Goal: Transaction & Acquisition: Purchase product/service

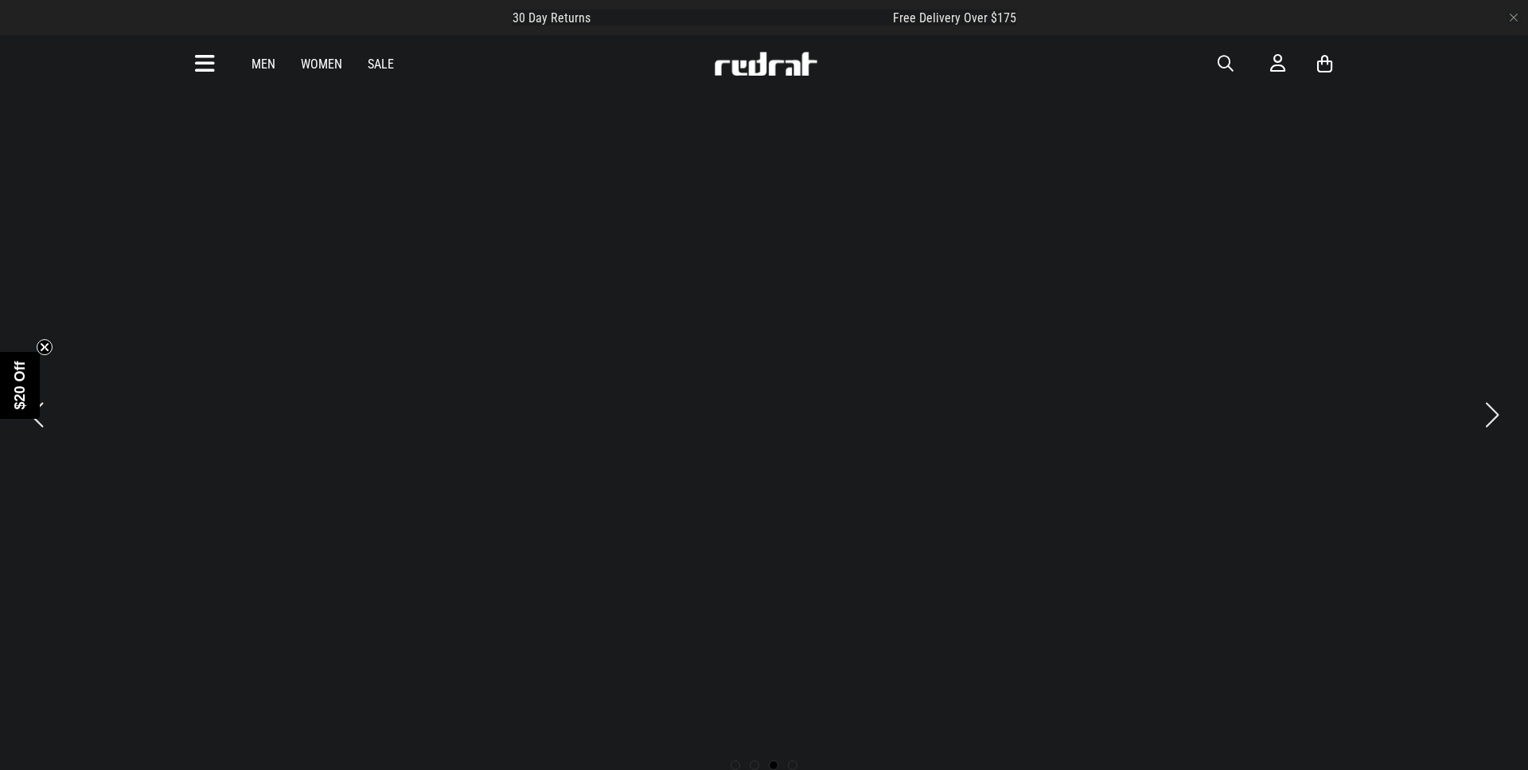
click at [205, 66] on icon at bounding box center [205, 64] width 20 height 26
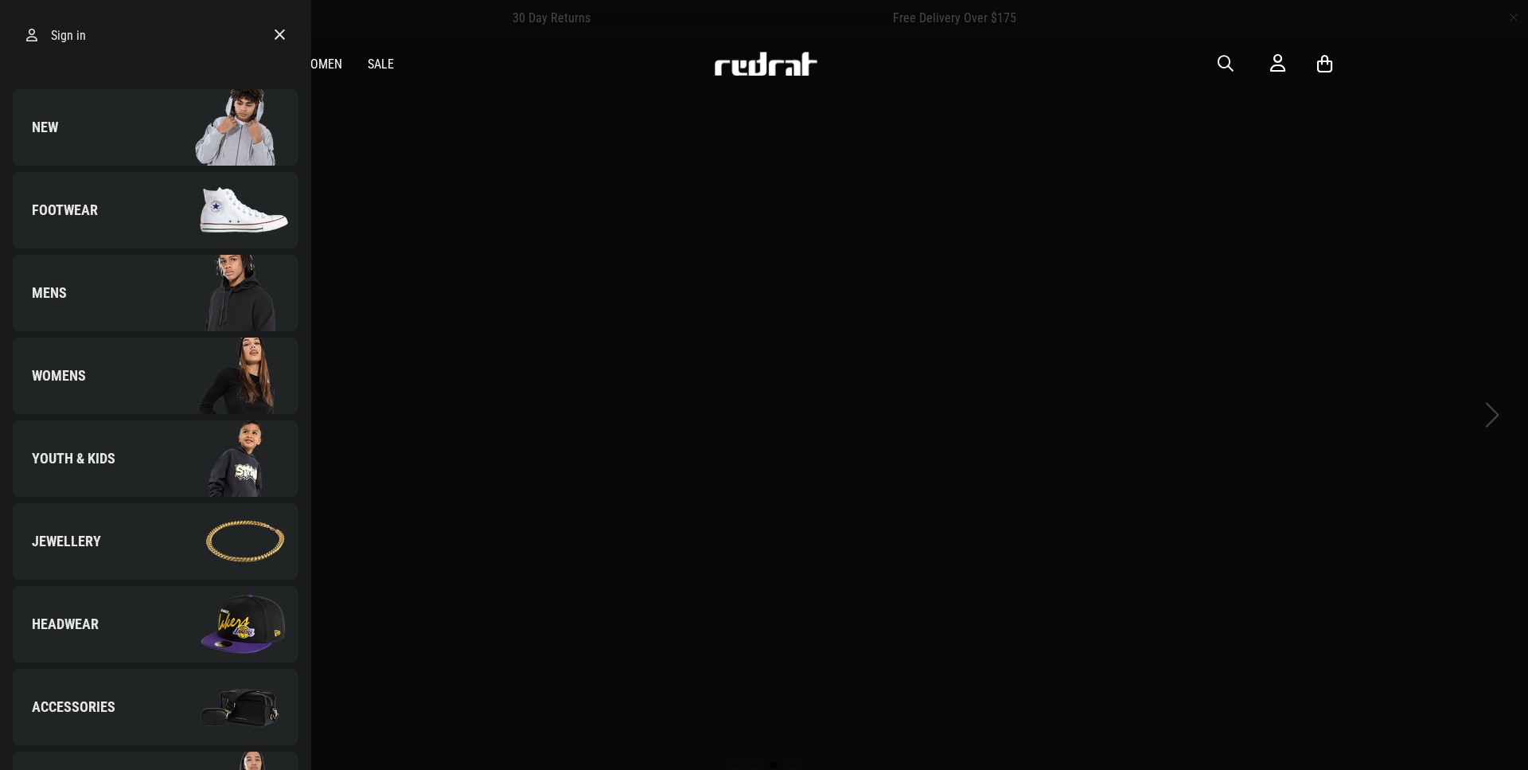
scroll to position [344, 0]
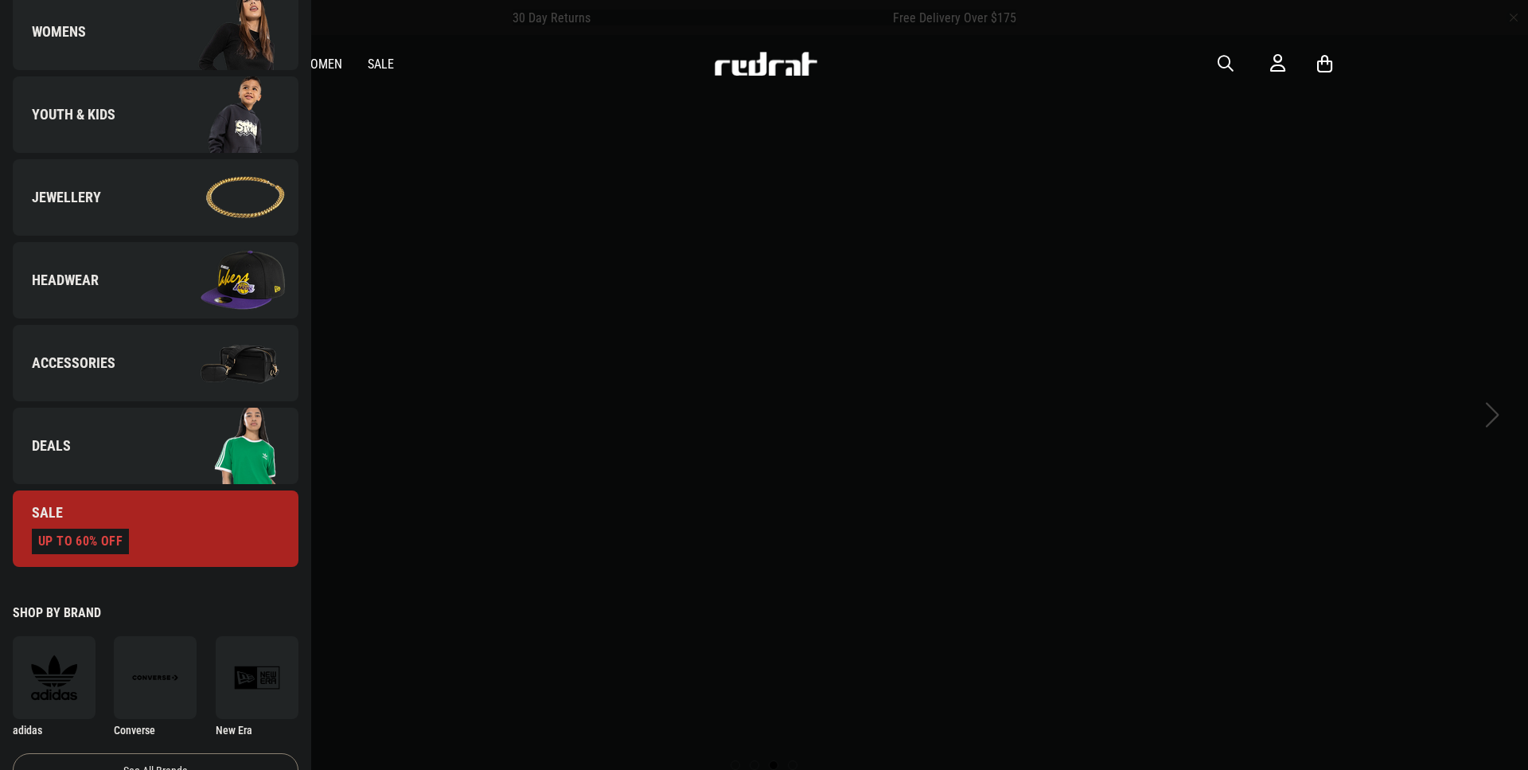
click at [58, 436] on span "Deals" at bounding box center [42, 445] width 58 height 19
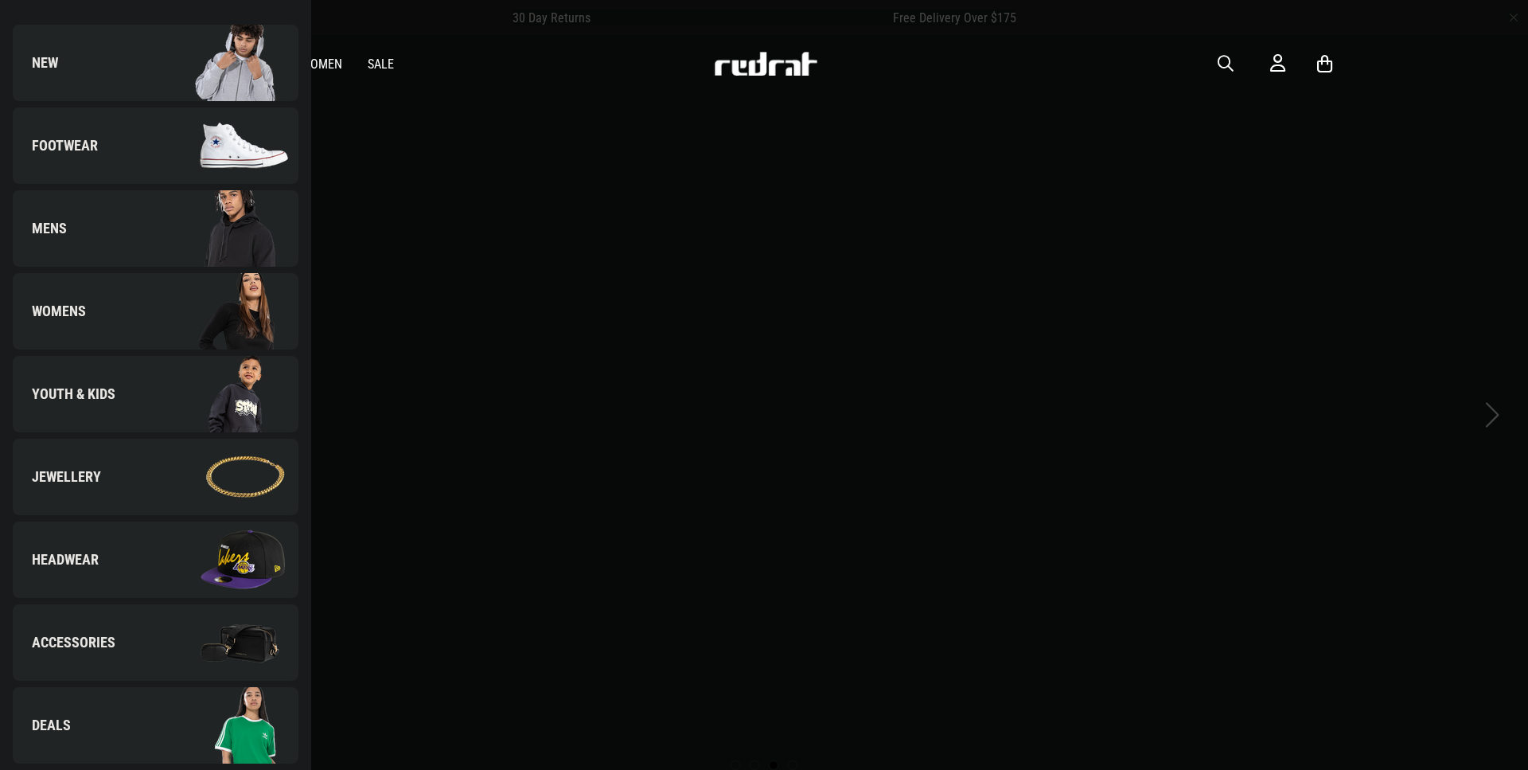
scroll to position [0, 0]
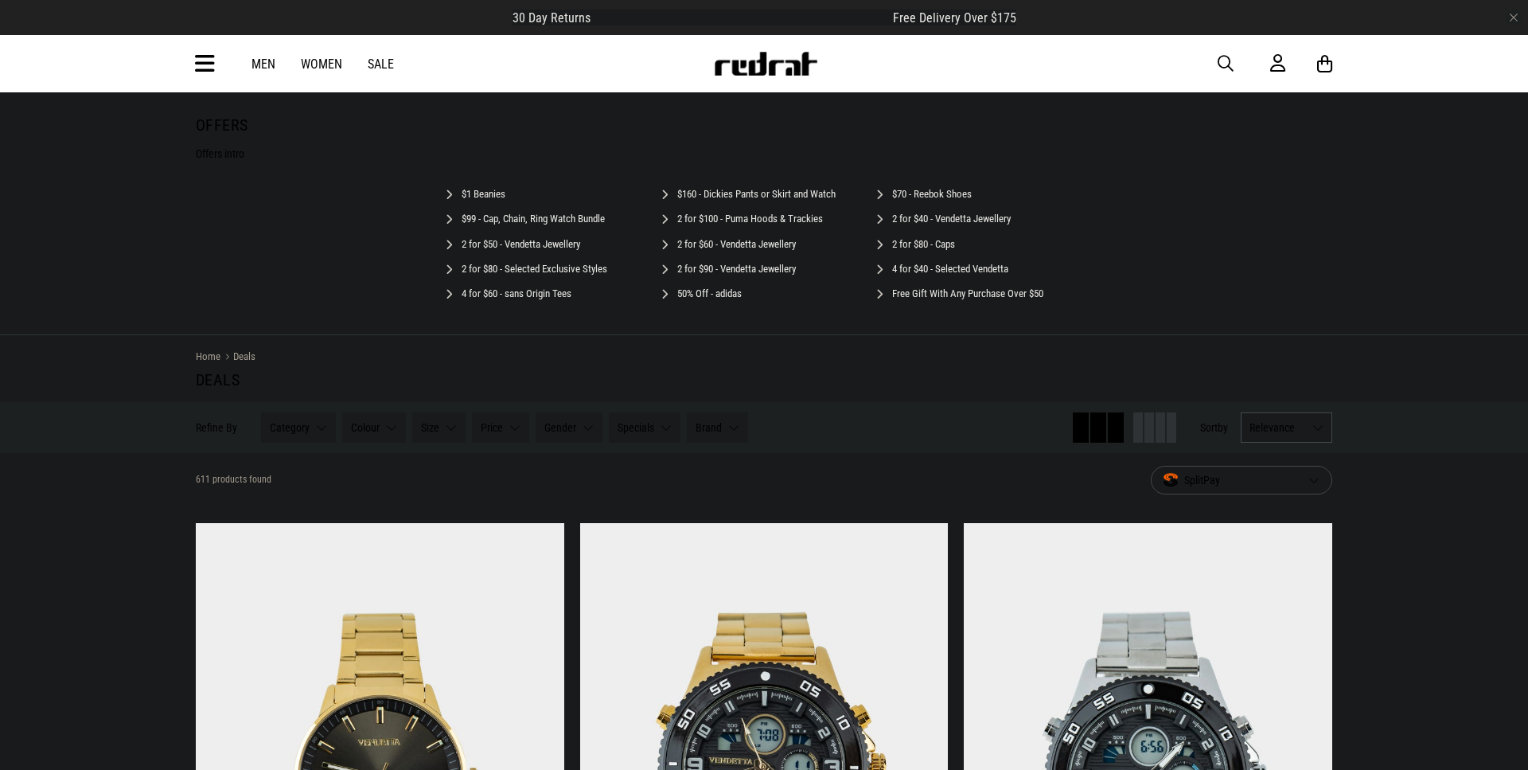
click at [505, 188] on link "$1 Beanies" at bounding box center [484, 194] width 44 height 12
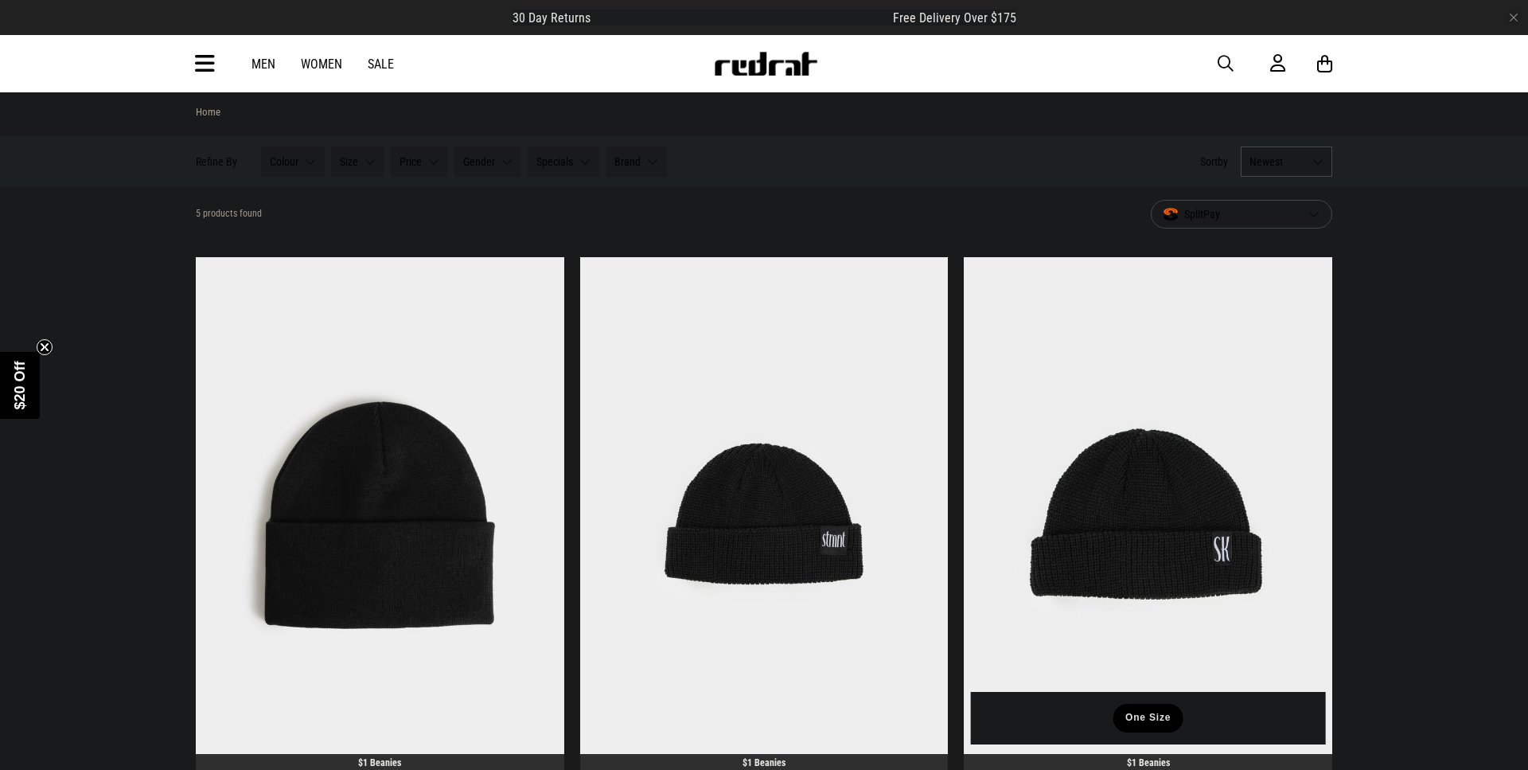
scroll to position [382, 0]
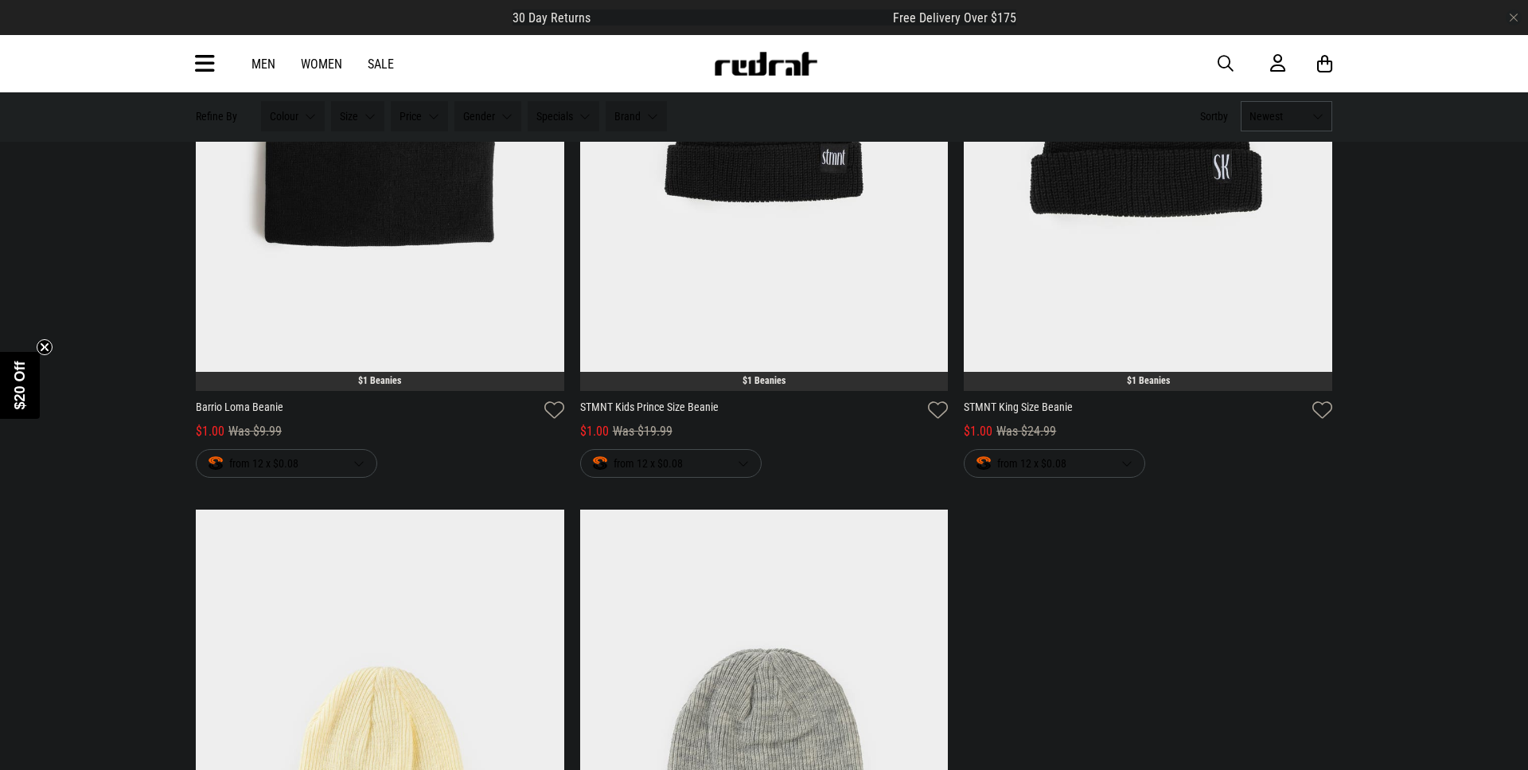
click at [1261, 530] on div "**********" at bounding box center [764, 509] width 1152 height 1268
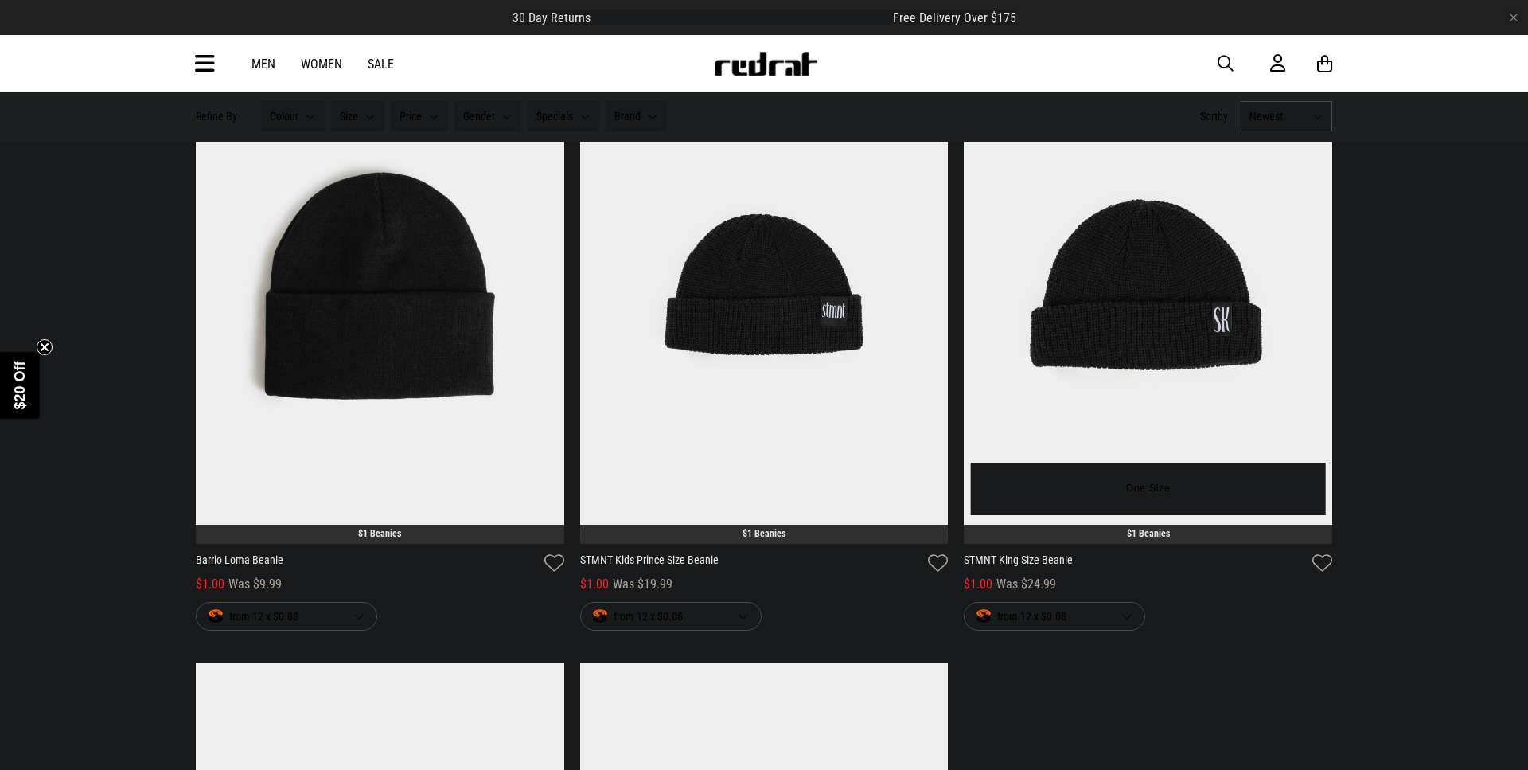
scroll to position [0, 0]
